Goal: Task Accomplishment & Management: Use online tool/utility

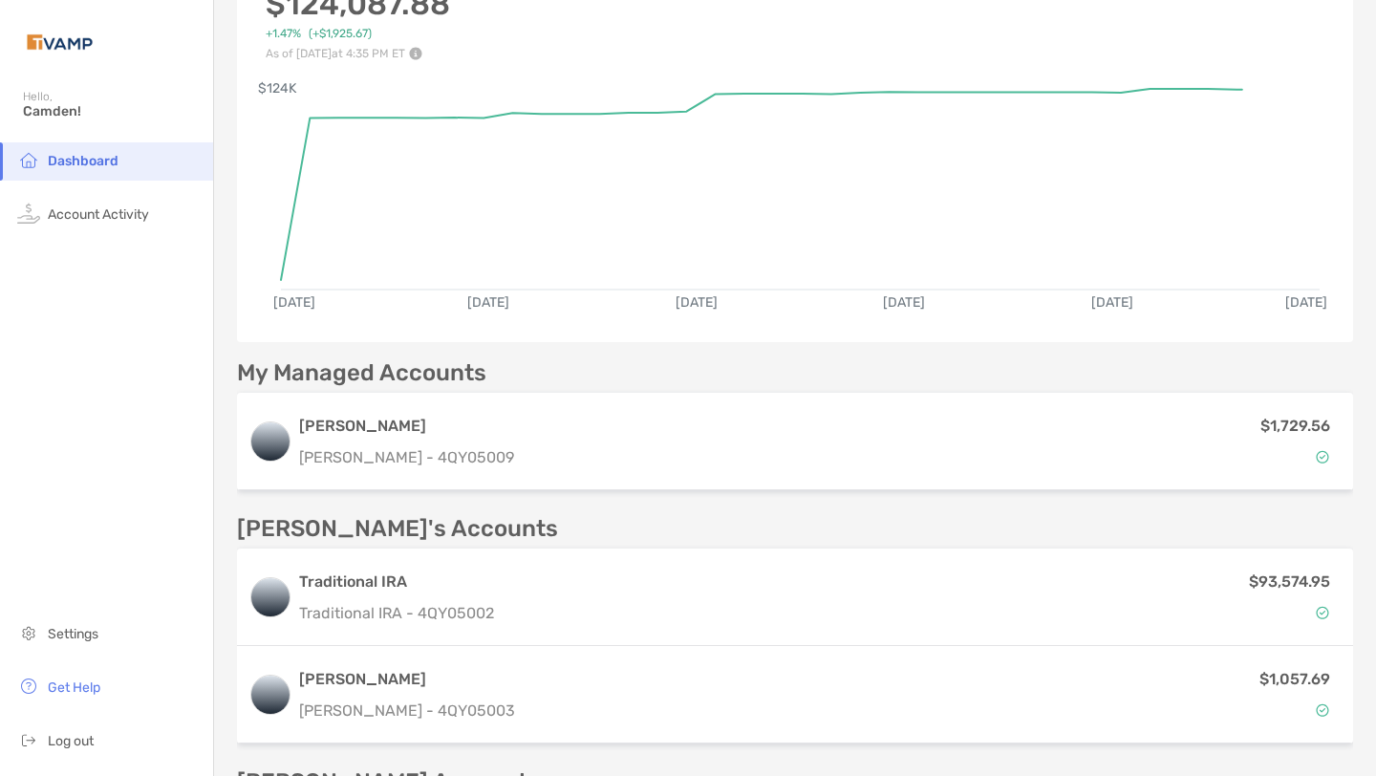
scroll to position [6, 0]
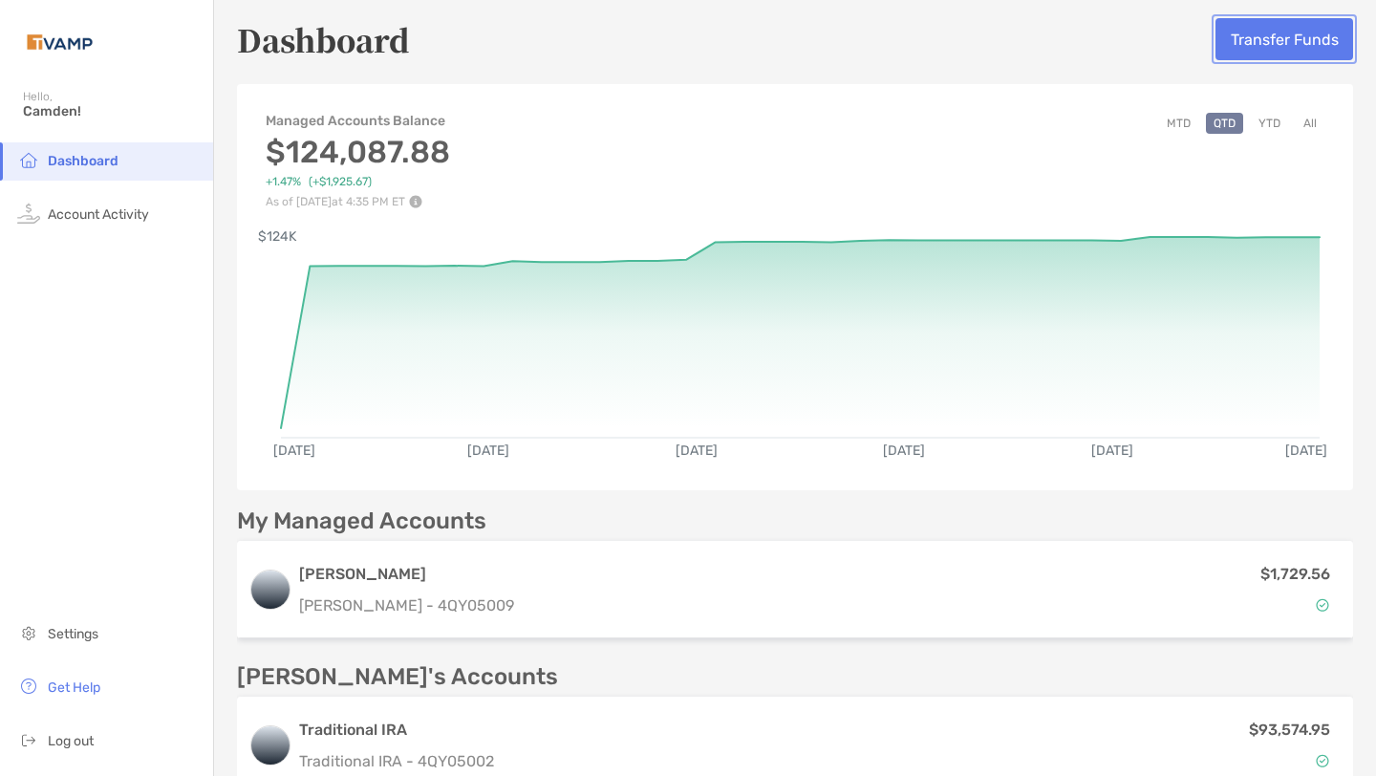
click at [1270, 24] on button "Transfer Funds" at bounding box center [1285, 39] width 138 height 42
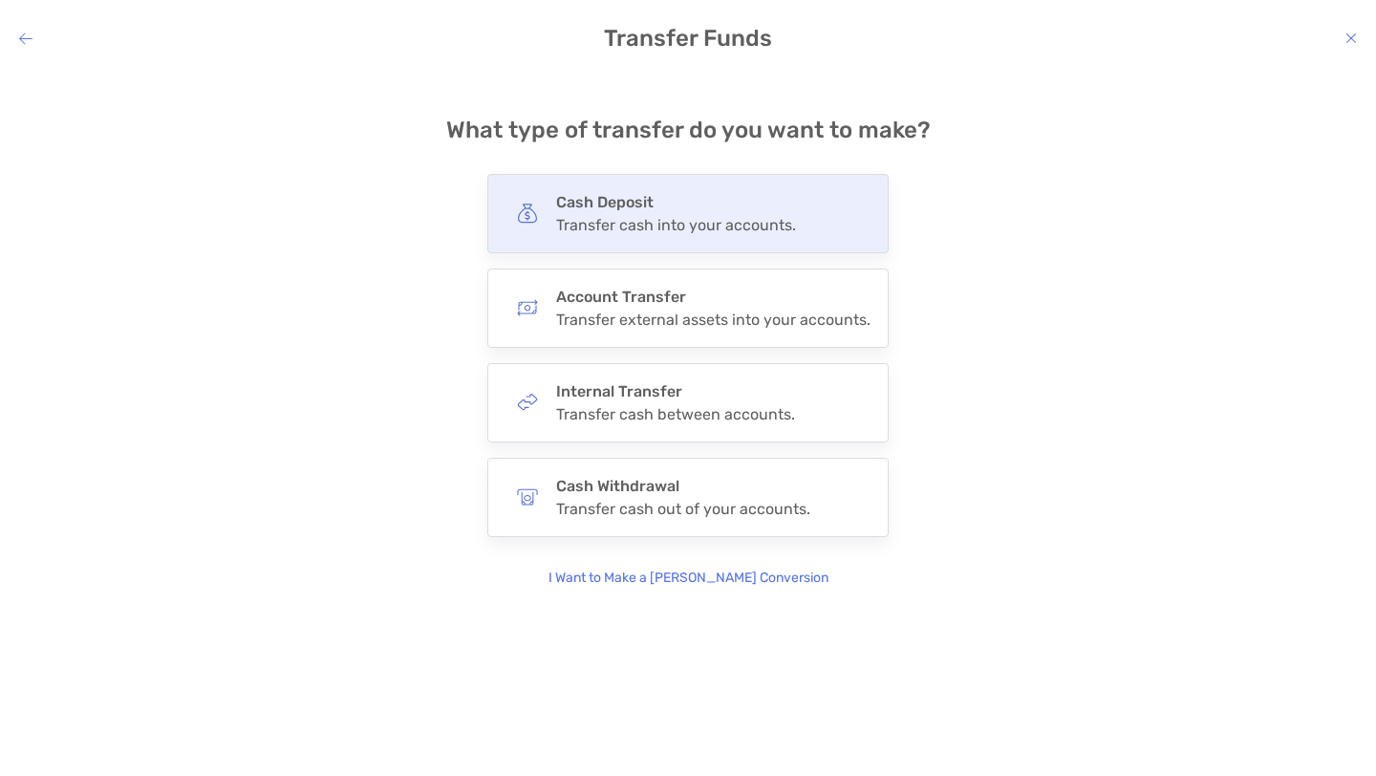
click at [620, 202] on h4 "Cash Deposit" at bounding box center [676, 202] width 240 height 18
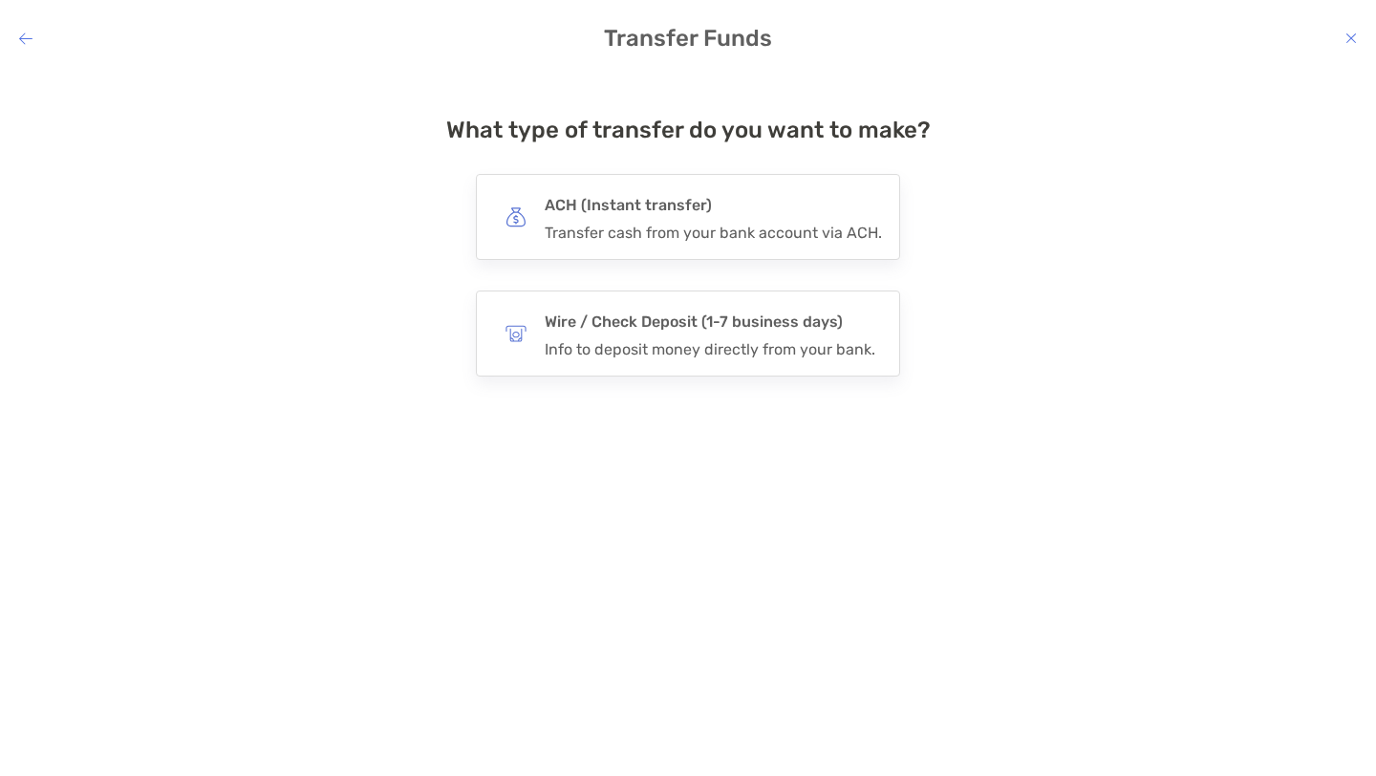
click at [620, 202] on h4 "ACH (Instant transfer)" at bounding box center [713, 205] width 337 height 27
click at [0, 0] on input "***" at bounding box center [0, 0] width 0 height 0
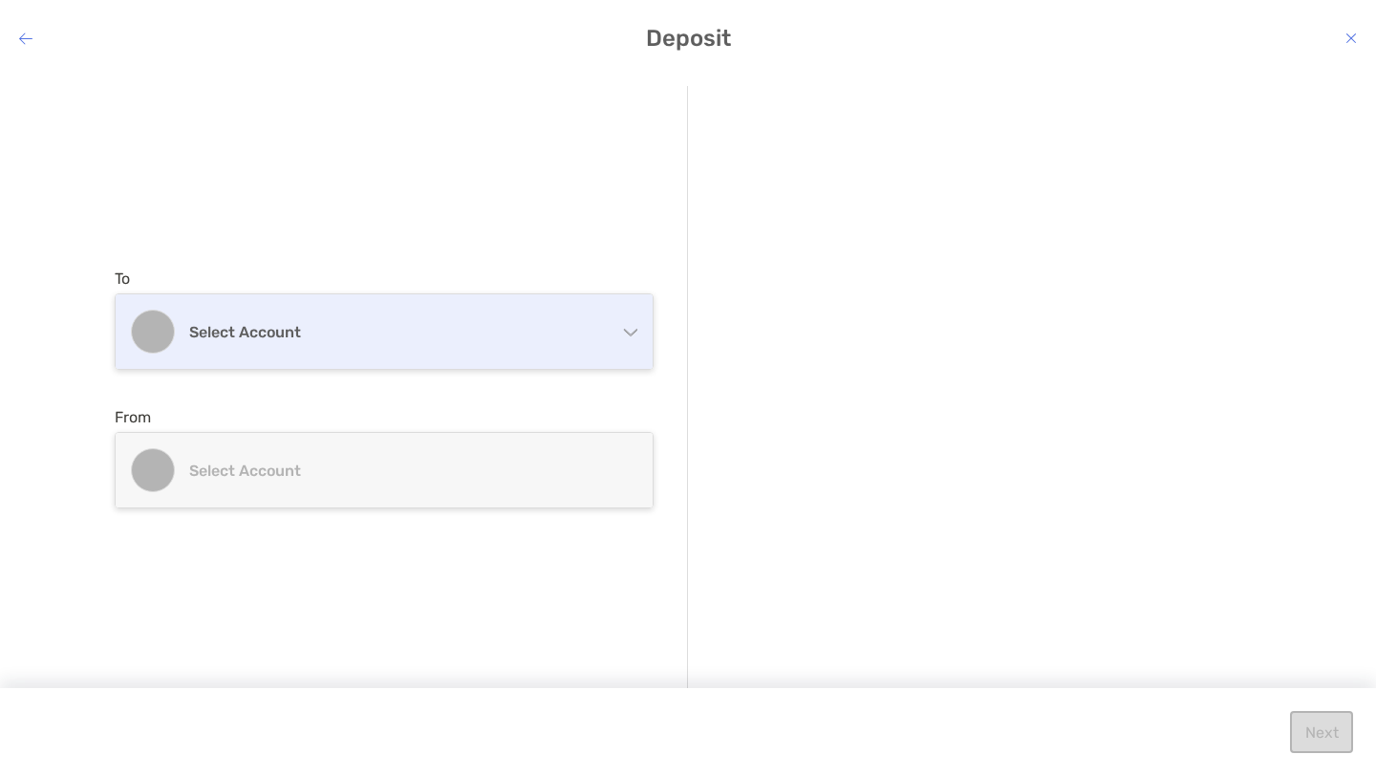
click at [495, 339] on h4 "Select account" at bounding box center [395, 332] width 413 height 18
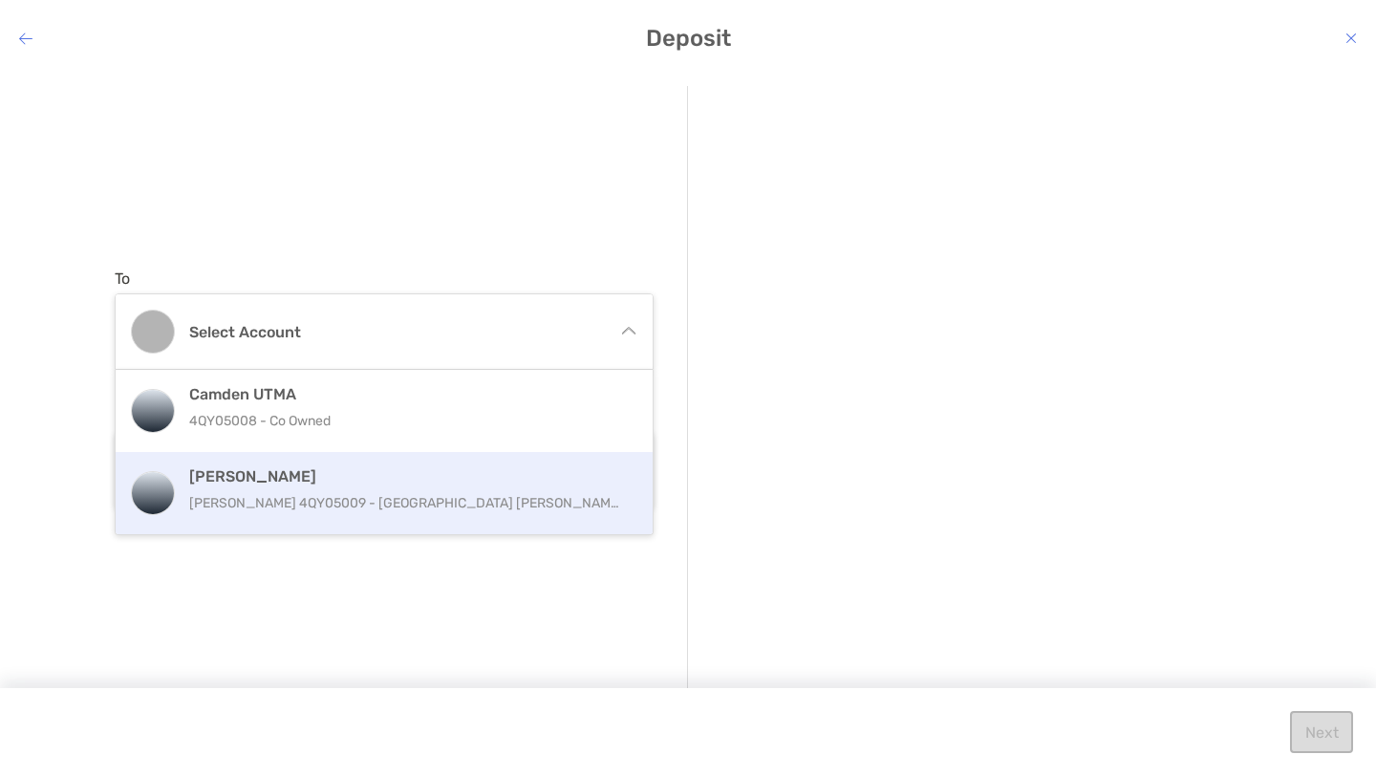
click at [358, 485] on h4 "[PERSON_NAME]" at bounding box center [404, 476] width 431 height 18
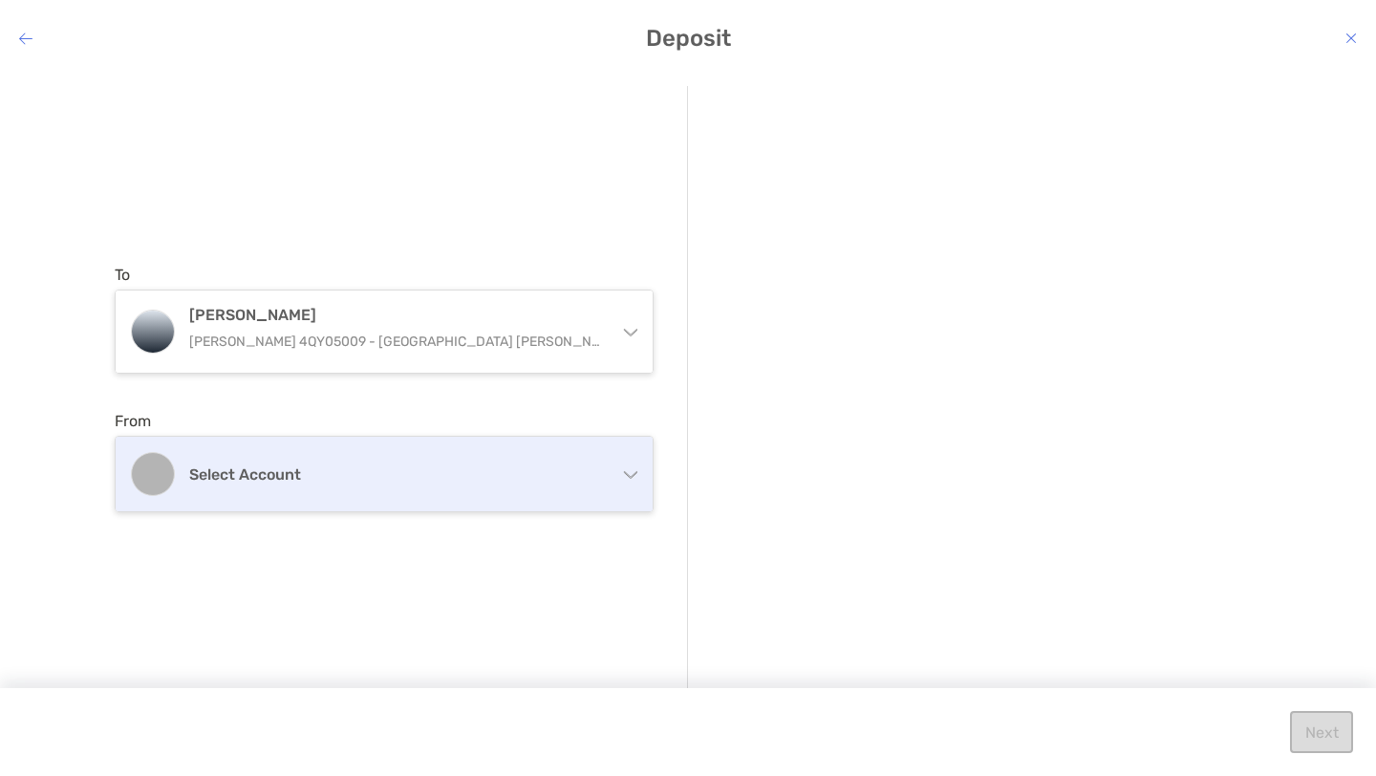
click at [305, 482] on h4 "Select account" at bounding box center [395, 474] width 413 height 18
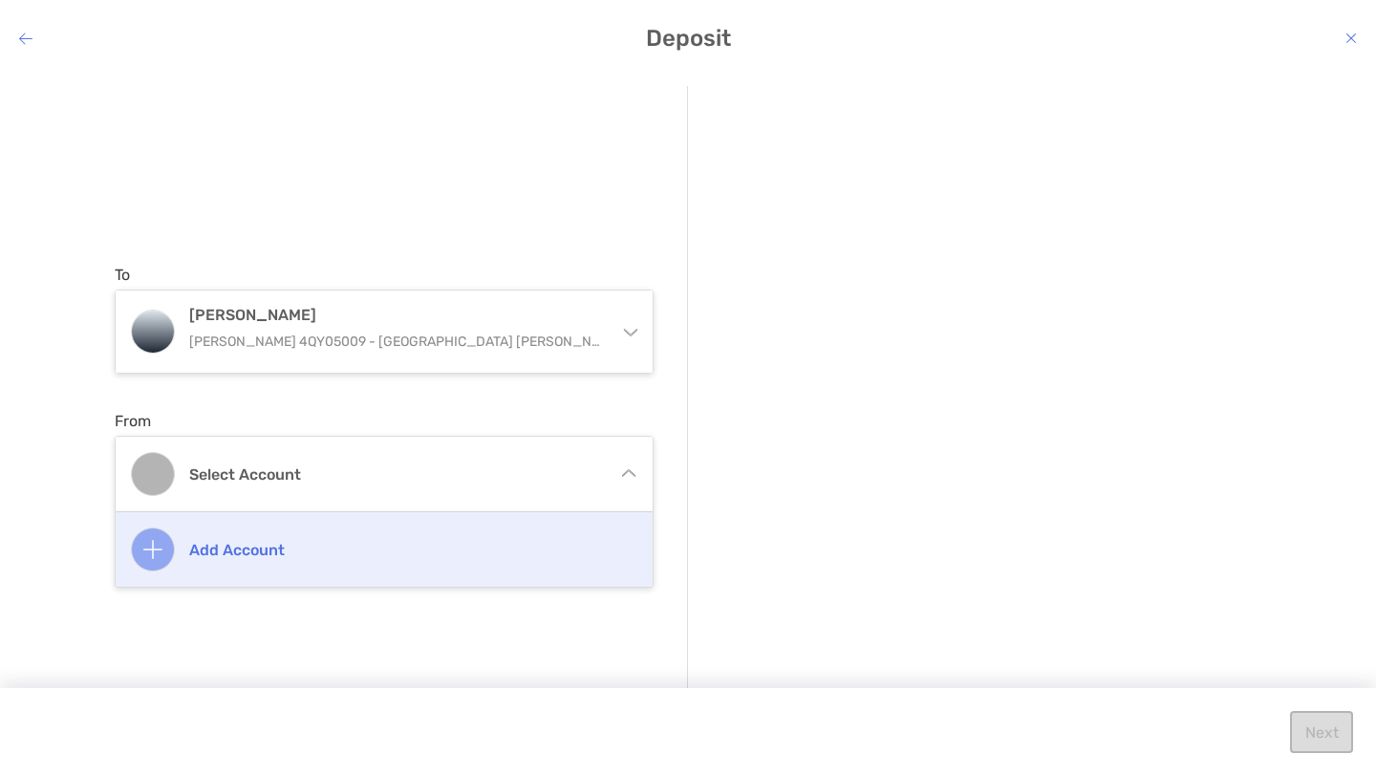
click at [265, 555] on h4 "Add account" at bounding box center [404, 550] width 431 height 18
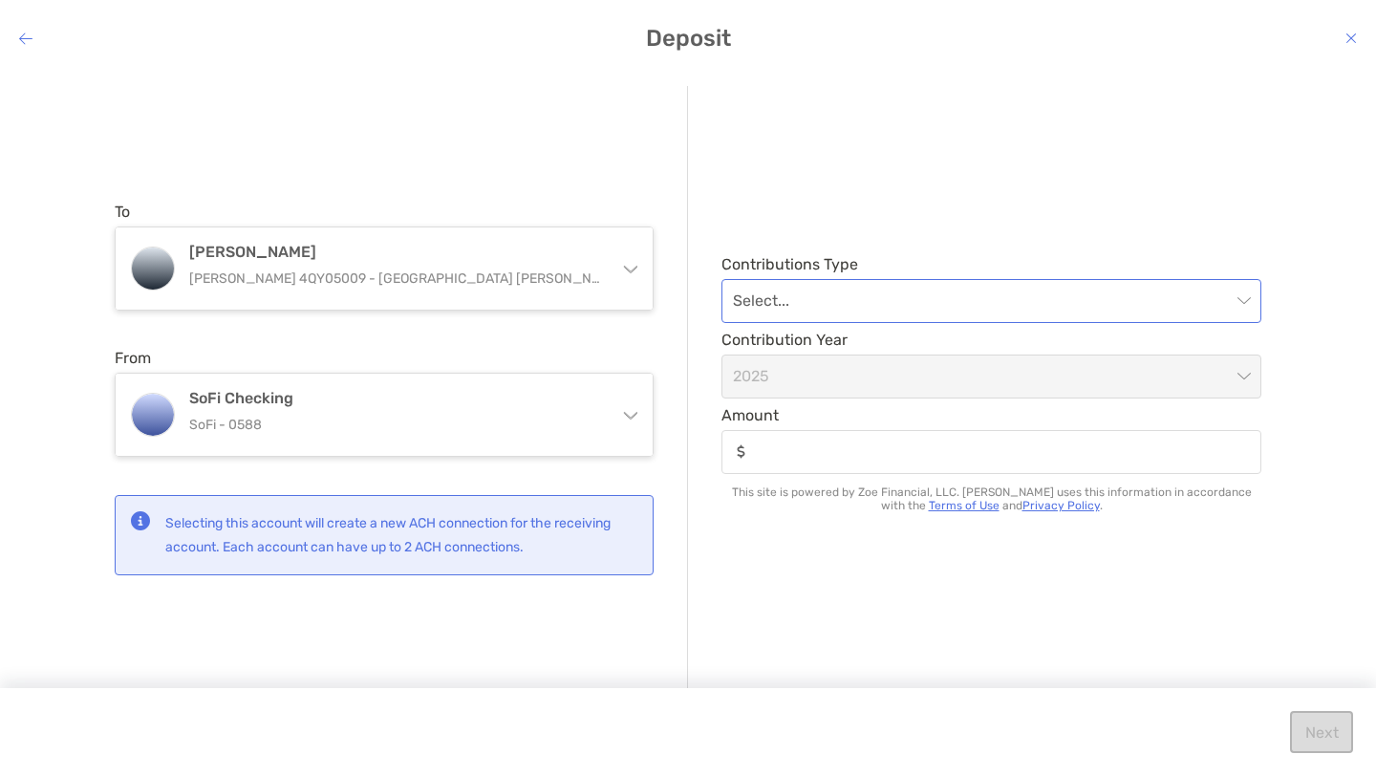
click at [834, 313] on input "modal" at bounding box center [982, 301] width 498 height 42
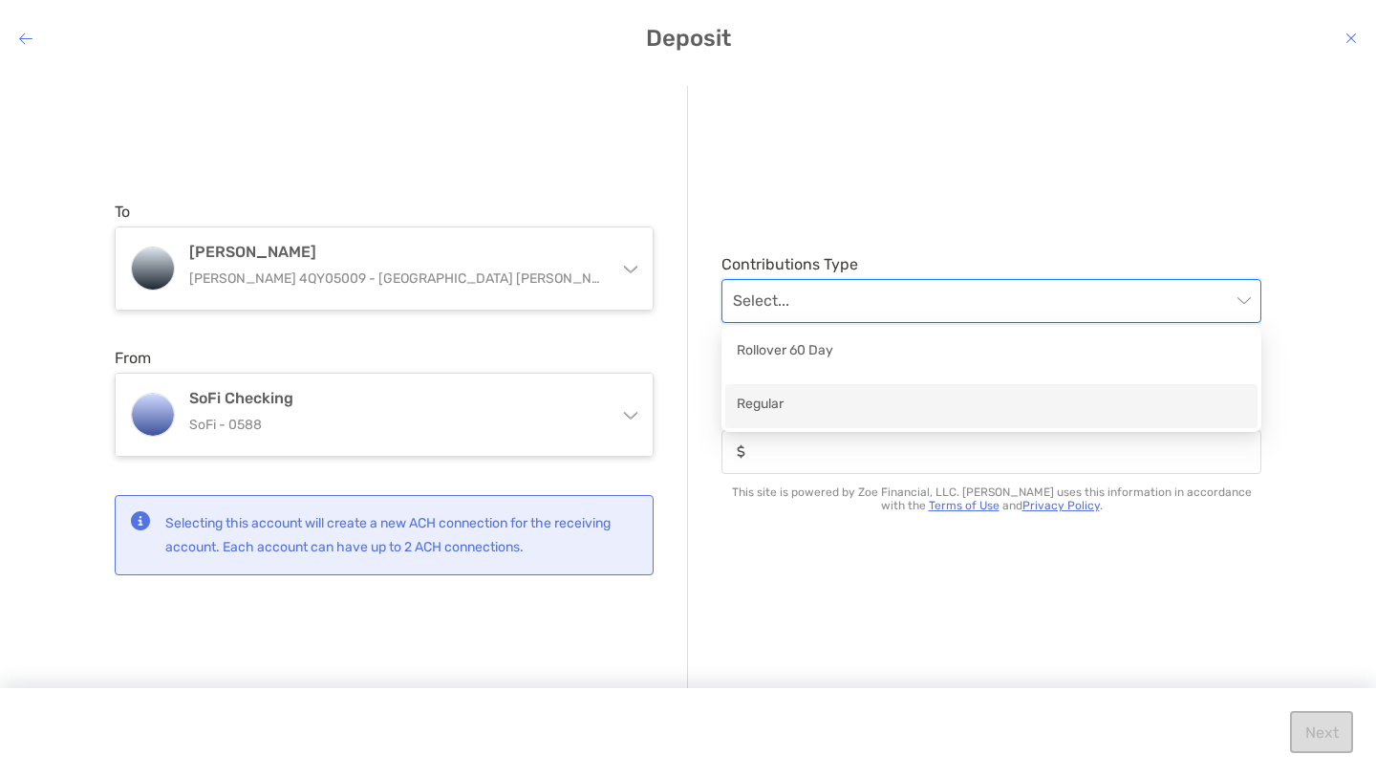
click at [781, 397] on div "Regular" at bounding box center [991, 406] width 509 height 24
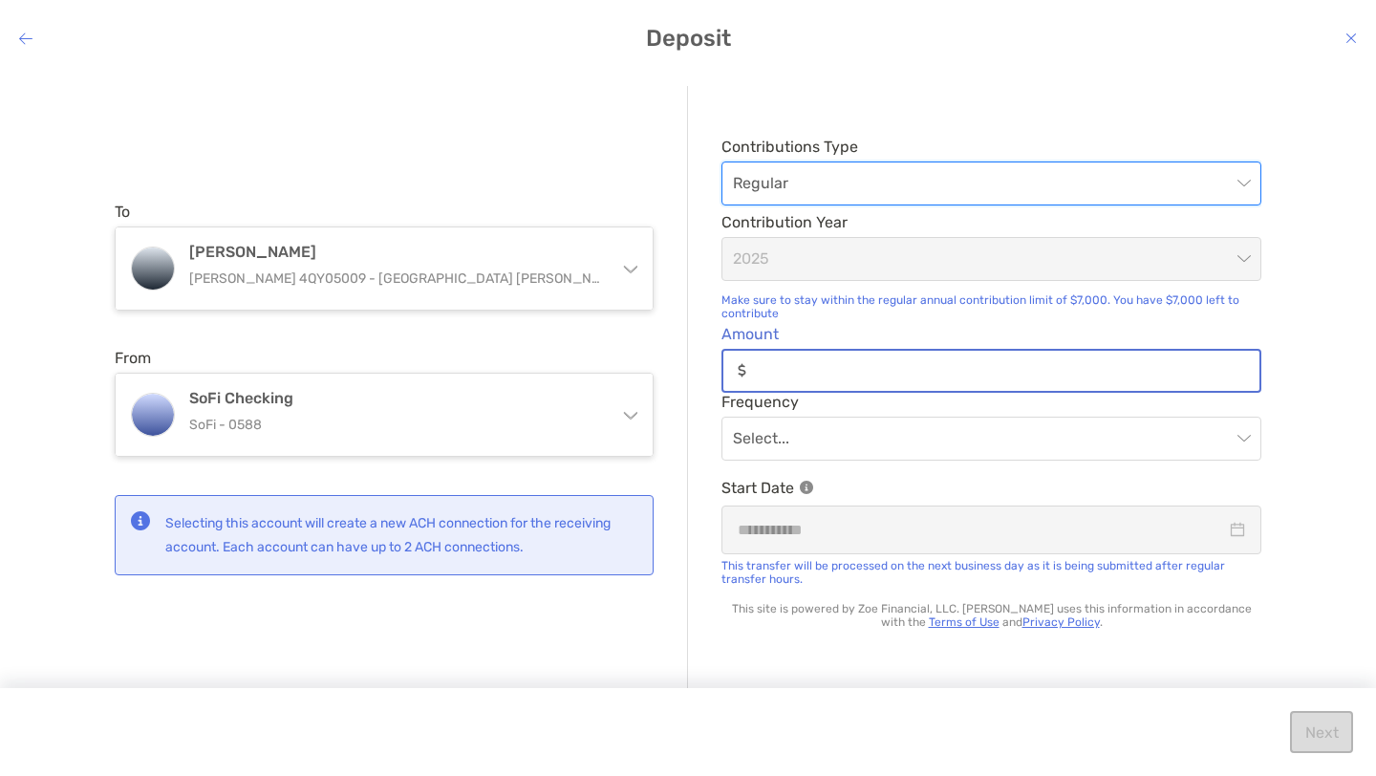
click at [792, 365] on input "Amount" at bounding box center [1007, 370] width 506 height 16
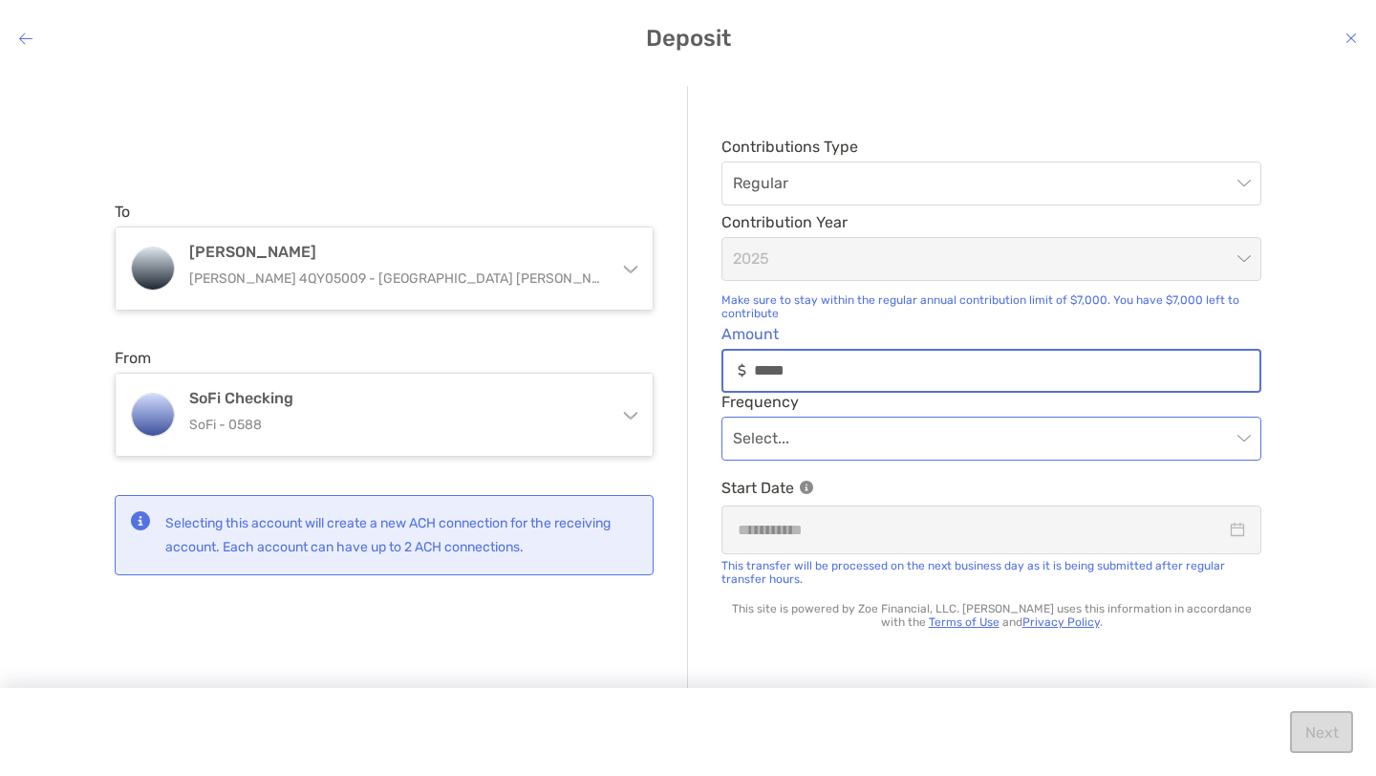
type input "*****"
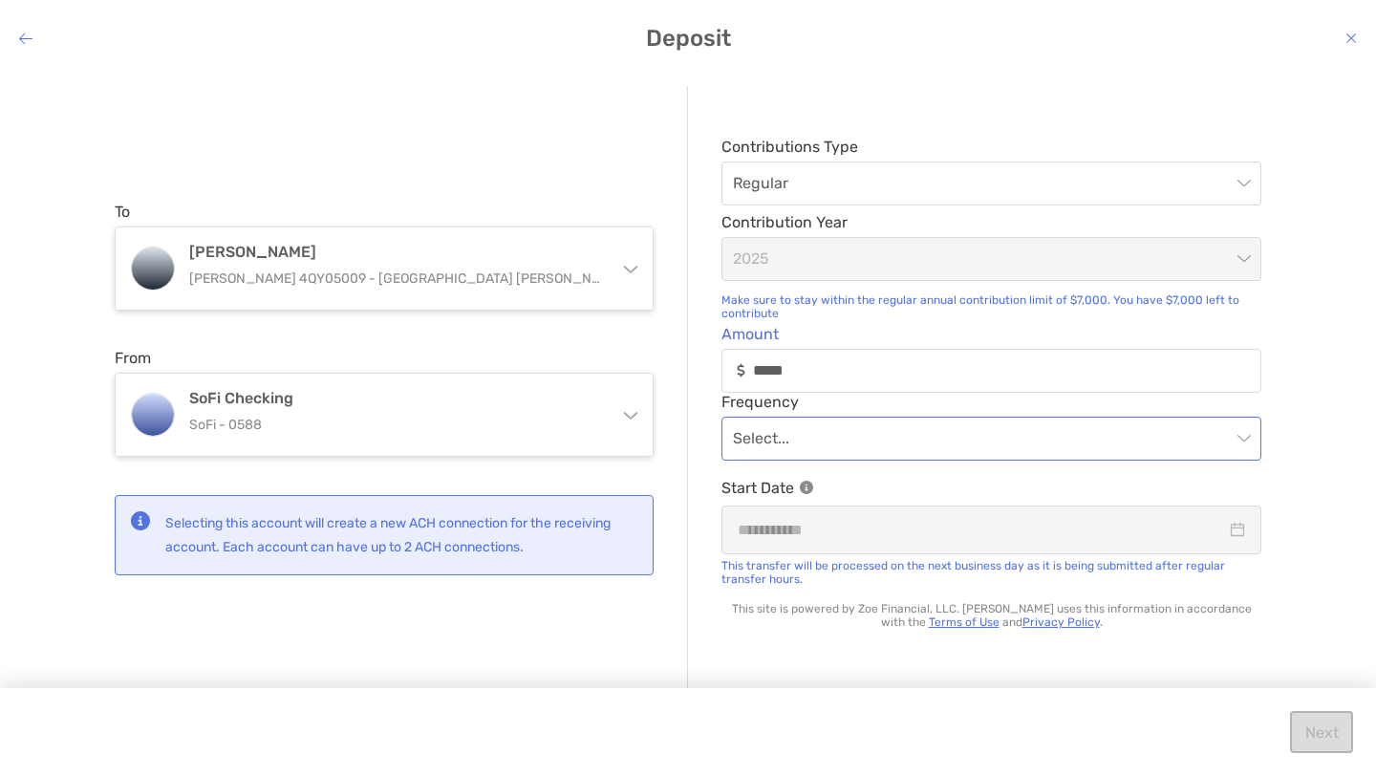
click at [822, 433] on input "modal" at bounding box center [982, 439] width 498 height 42
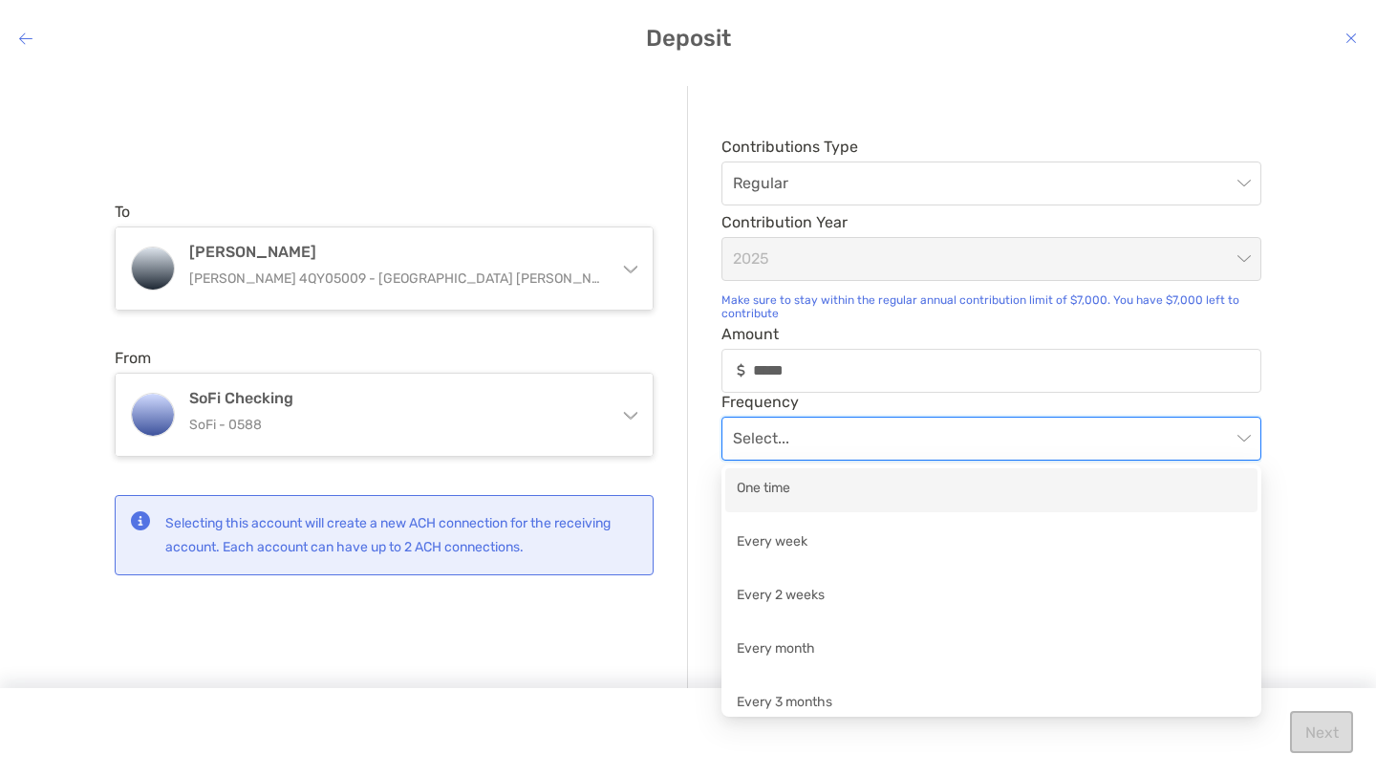
click at [785, 491] on div "One time" at bounding box center [991, 490] width 509 height 24
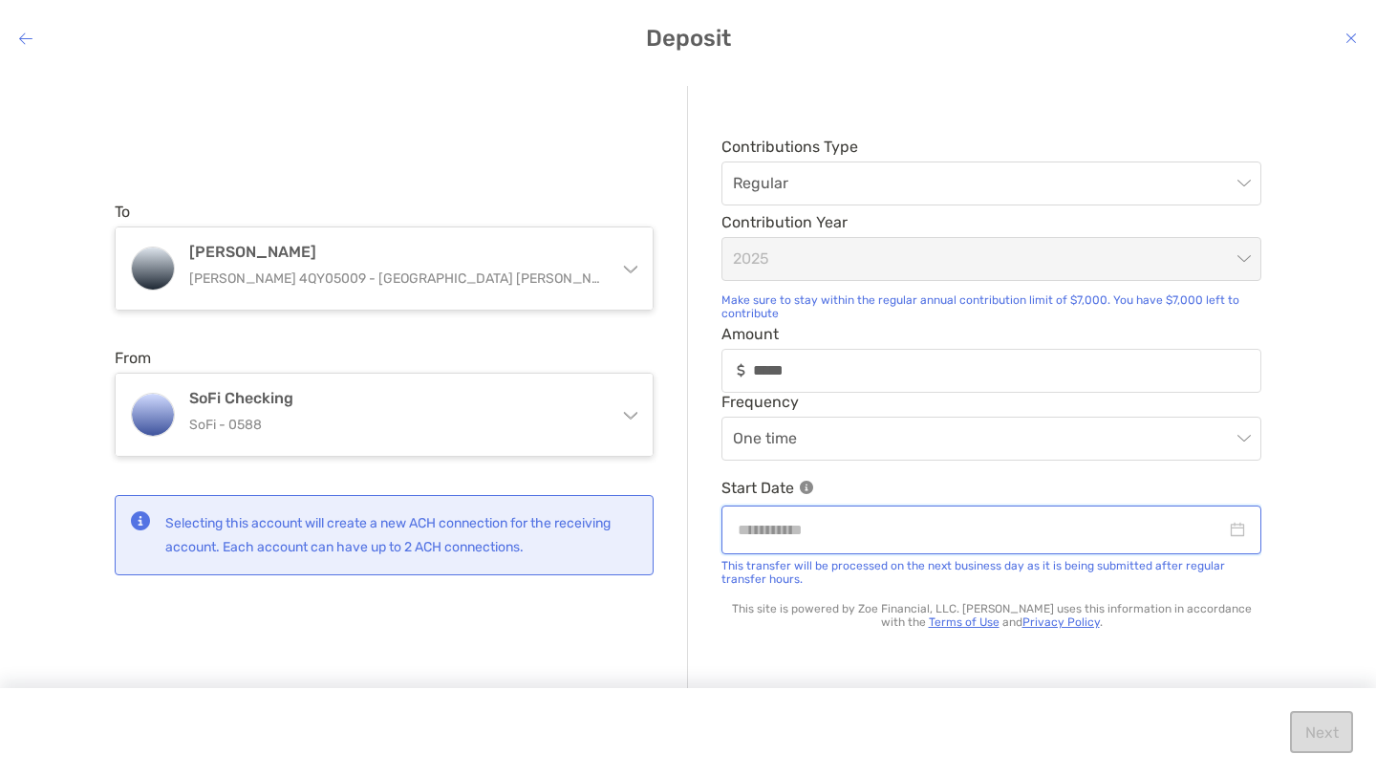
click at [828, 520] on input "modal" at bounding box center [982, 530] width 488 height 24
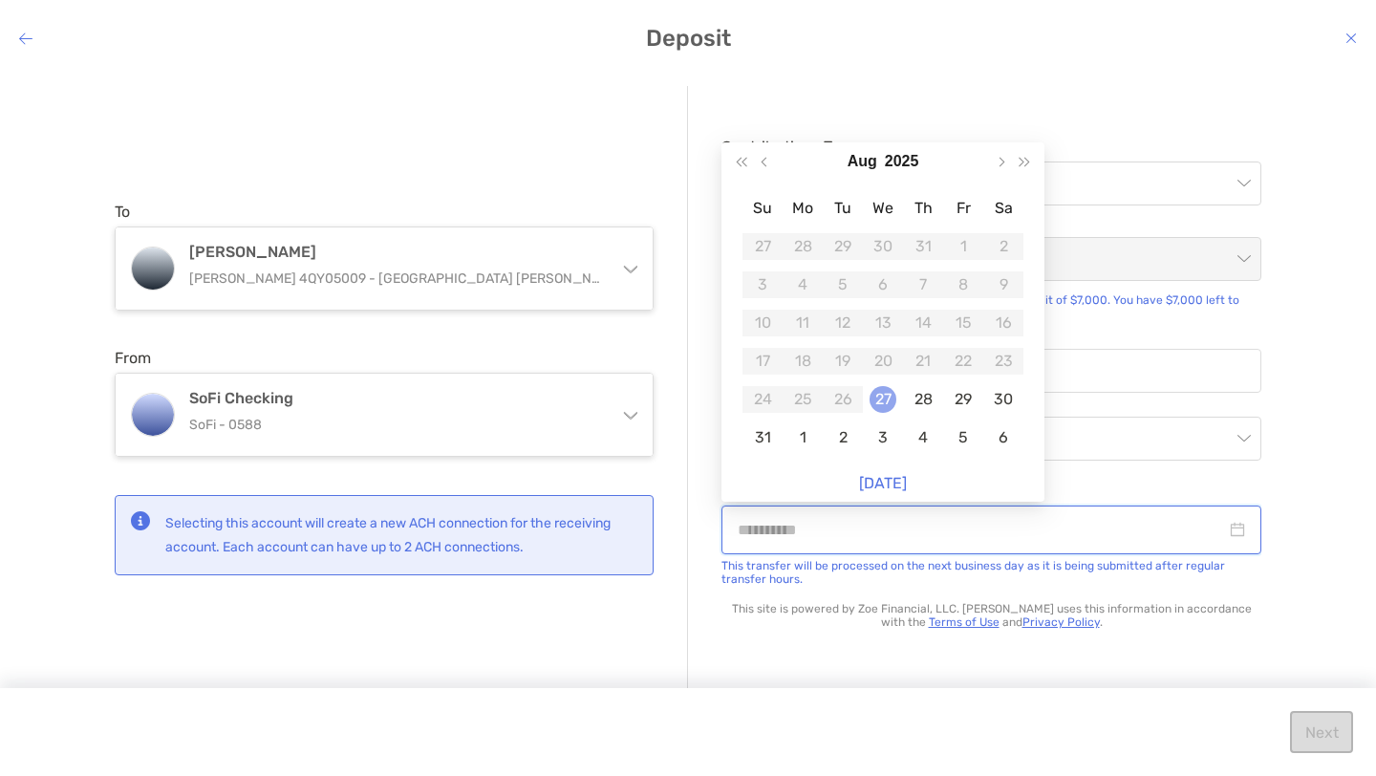
type input "**********"
click at [885, 397] on div "27" at bounding box center [883, 399] width 27 height 27
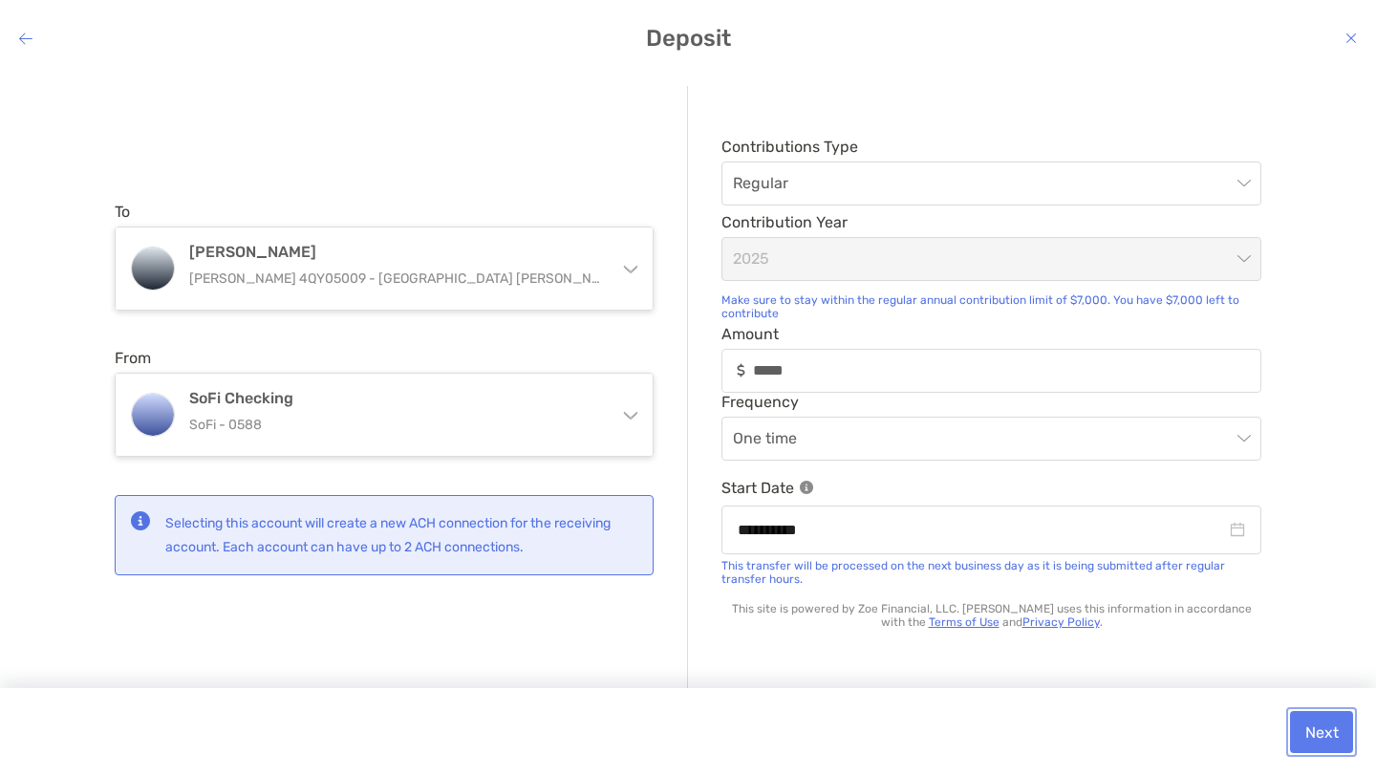
click at [1323, 739] on button "Next" at bounding box center [1321, 732] width 63 height 42
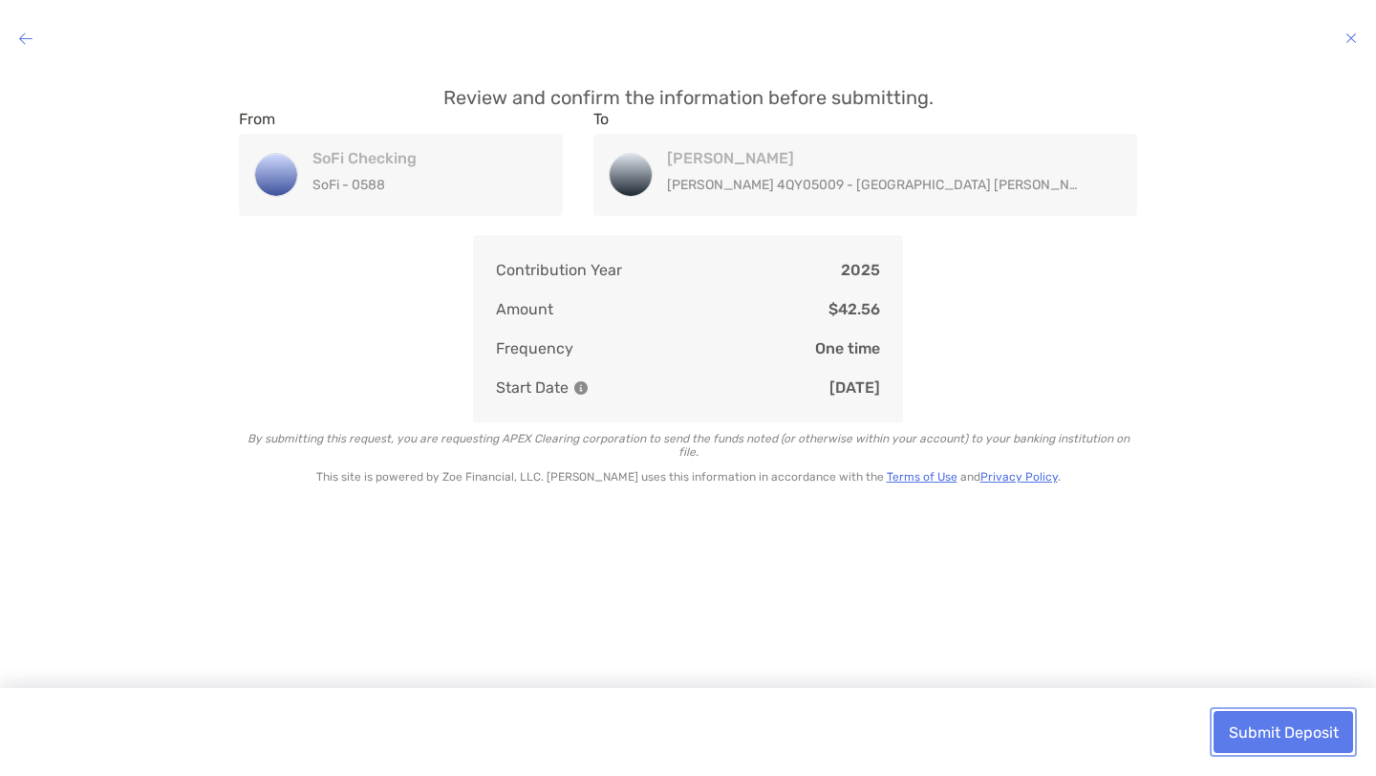
click at [1270, 727] on button "Submit Deposit" at bounding box center [1284, 732] width 140 height 42
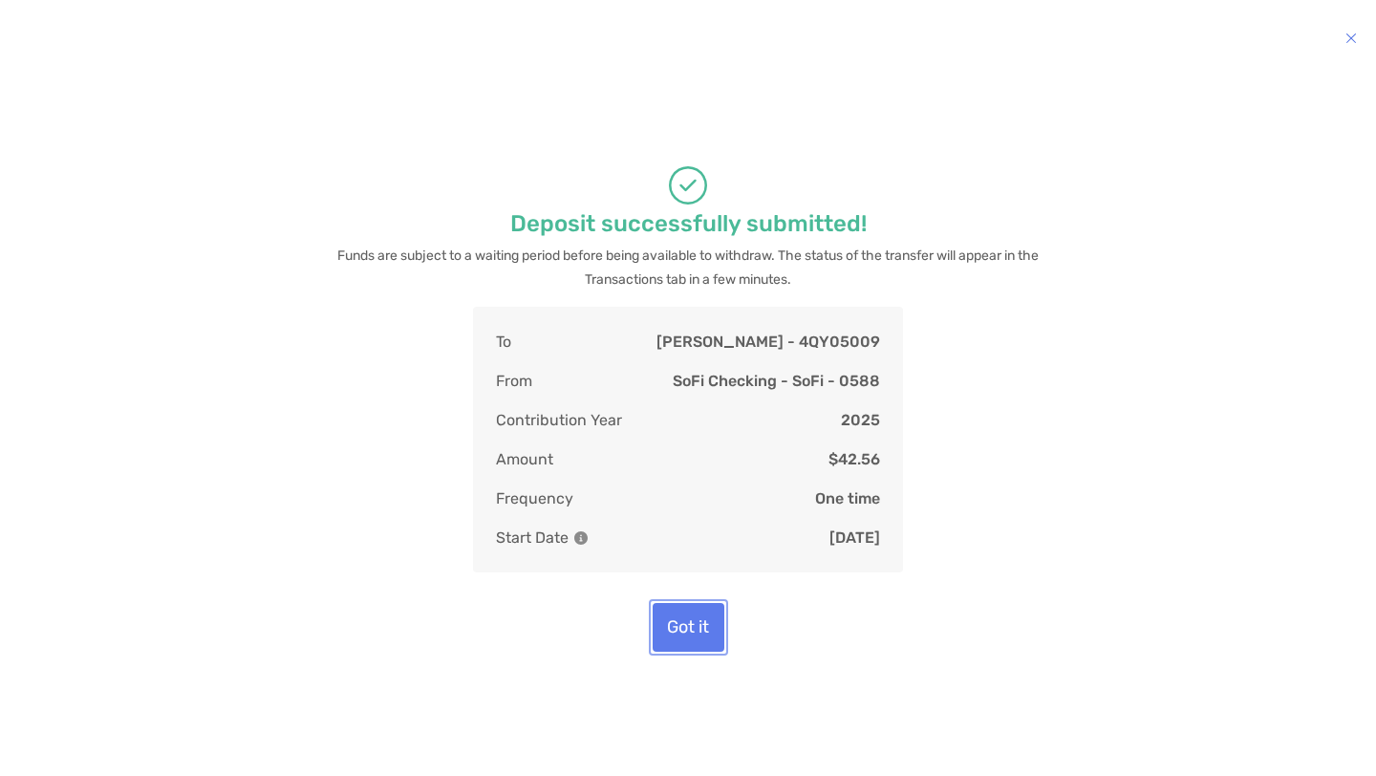
click at [671, 634] on button "Got it" at bounding box center [689, 627] width 72 height 49
click at [676, 642] on button "Got it" at bounding box center [689, 627] width 72 height 49
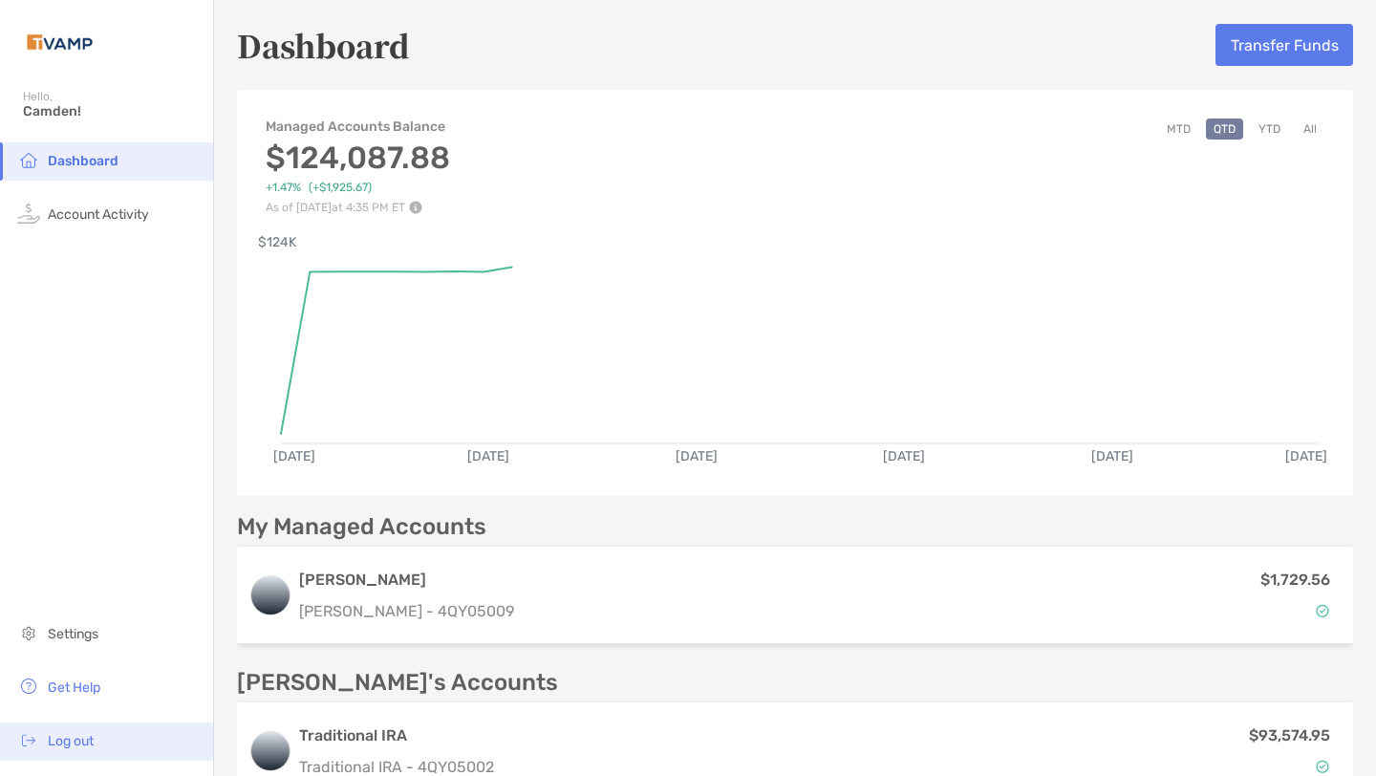
click at [76, 739] on span "Log out" at bounding box center [71, 741] width 46 height 16
